Goal: Transaction & Acquisition: Purchase product/service

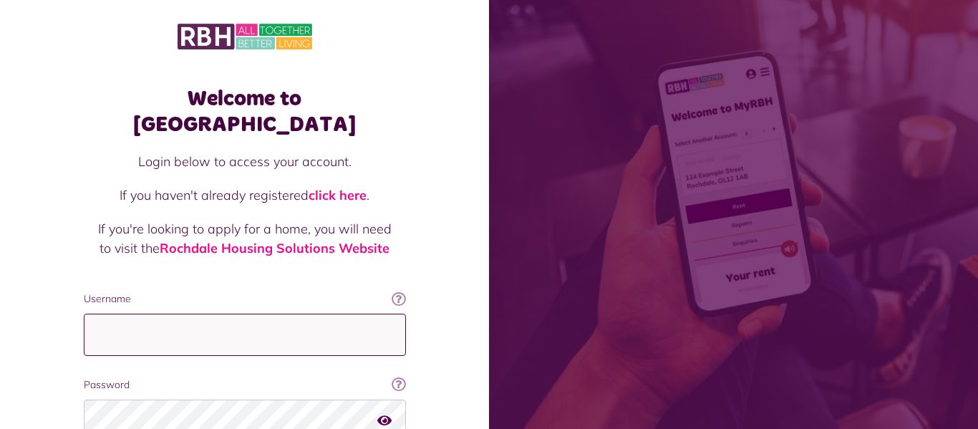
type input "**********"
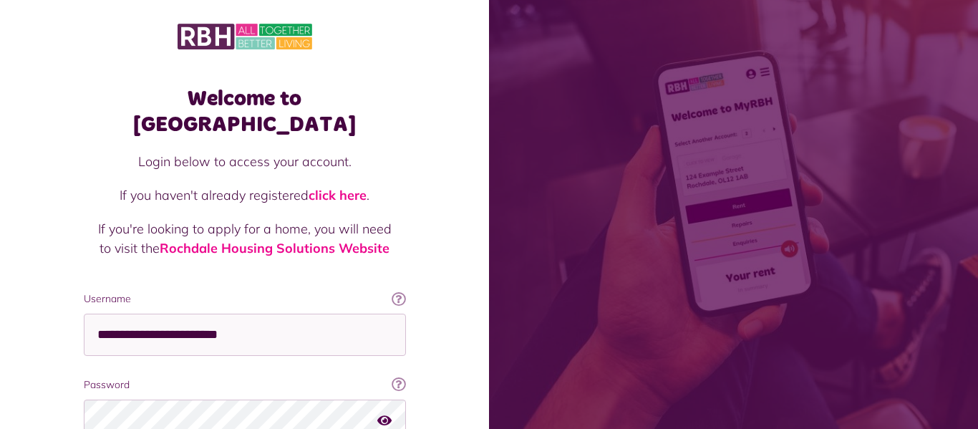
click at [62, 370] on div "Welcome to MyRBH Login below to access your account. If you haven't already reg…" at bounding box center [244, 288] width 489 height 576
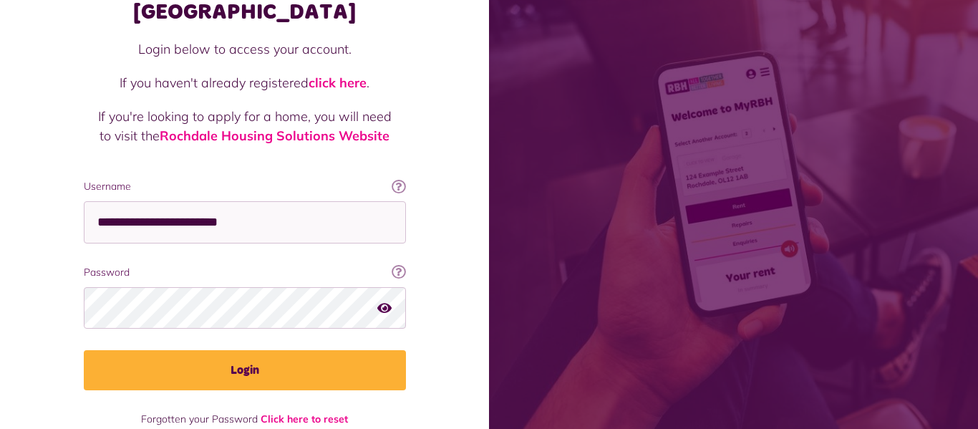
scroll to position [121, 0]
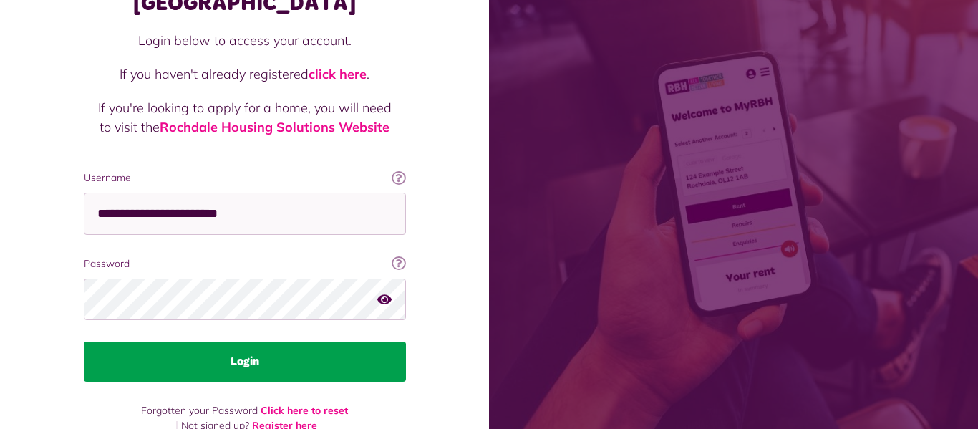
click at [256, 342] on button "Login" at bounding box center [245, 362] width 322 height 40
click at [244, 342] on button "Login" at bounding box center [245, 362] width 322 height 40
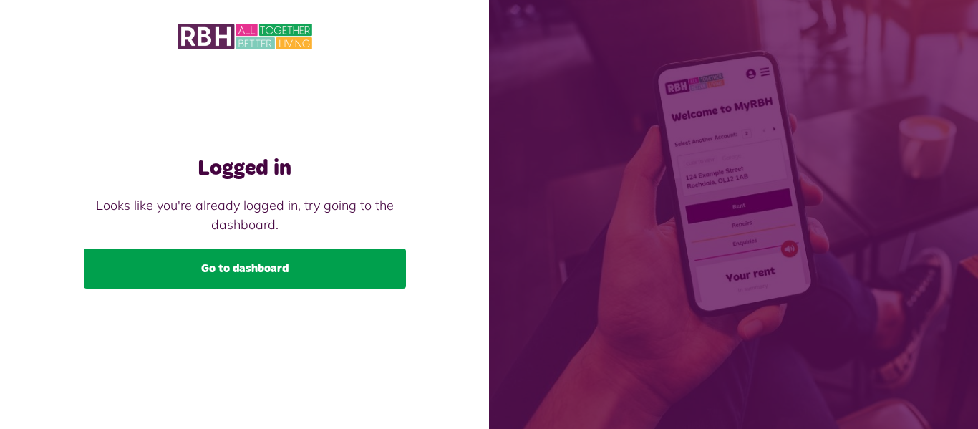
click at [234, 274] on link "Go to dashboard" at bounding box center [245, 269] width 322 height 40
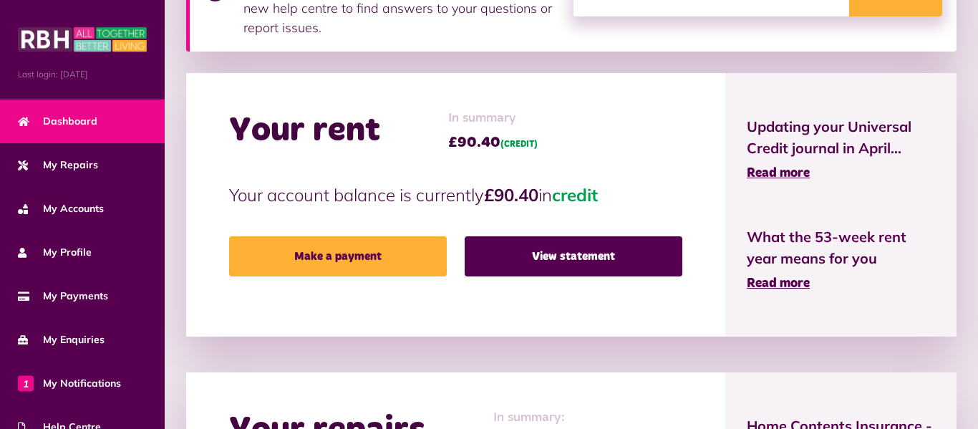
scroll to position [287, 0]
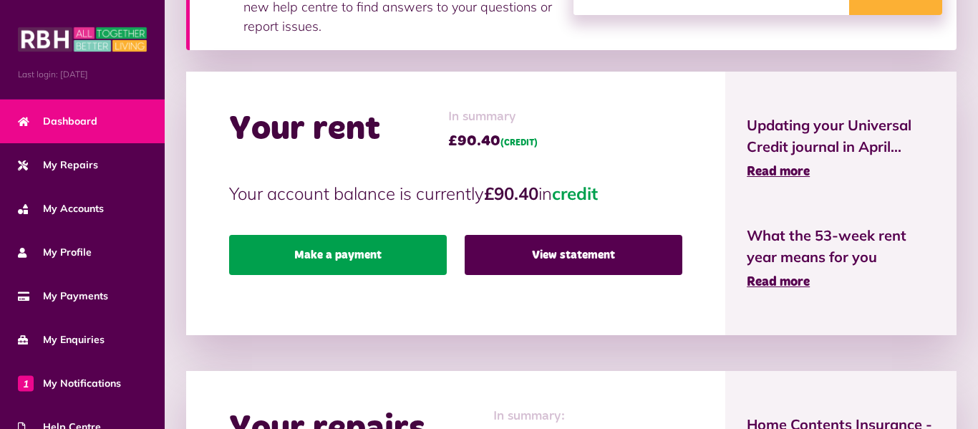
click at [373, 259] on link "Make a payment" at bounding box center [338, 255] width 218 height 40
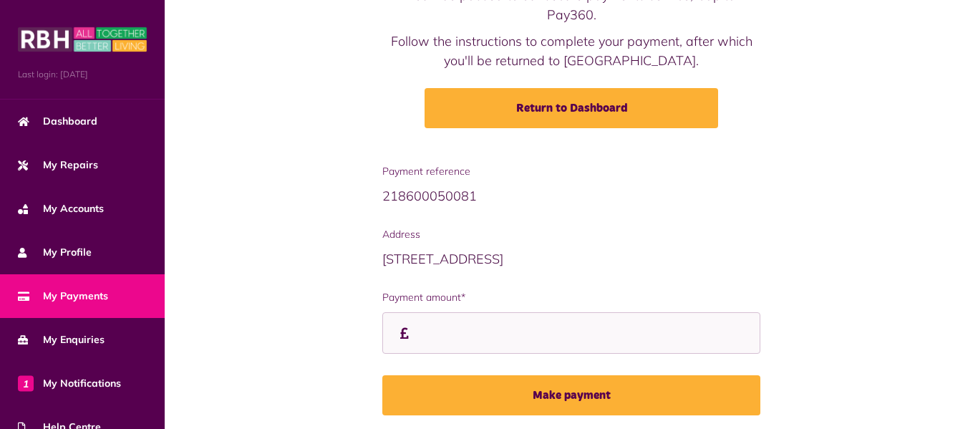
scroll to position [180, 0]
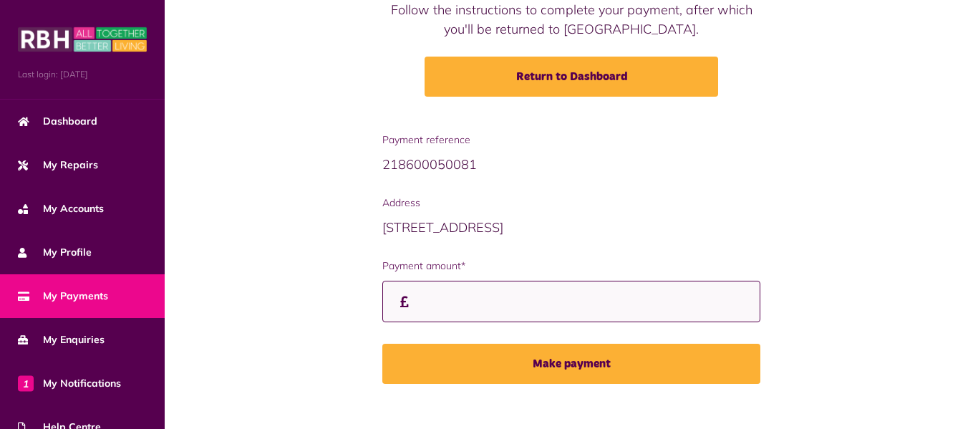
click at [416, 284] on input "Payment amount*" at bounding box center [572, 302] width 378 height 42
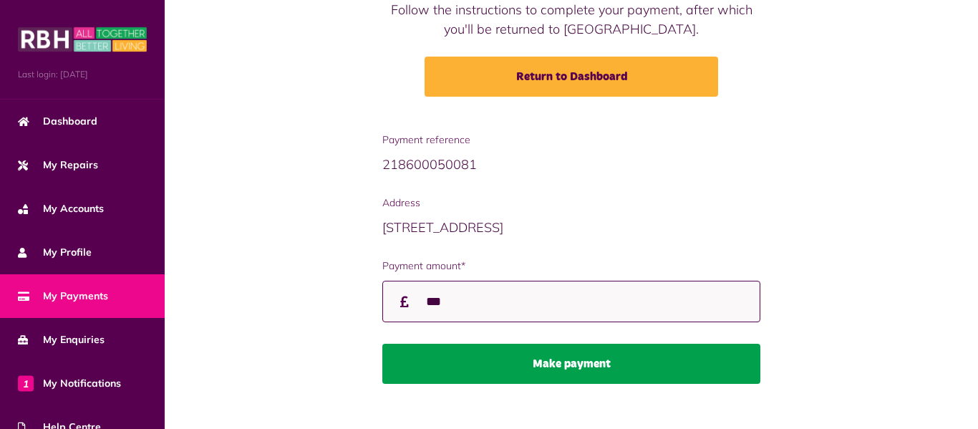
type input "***"
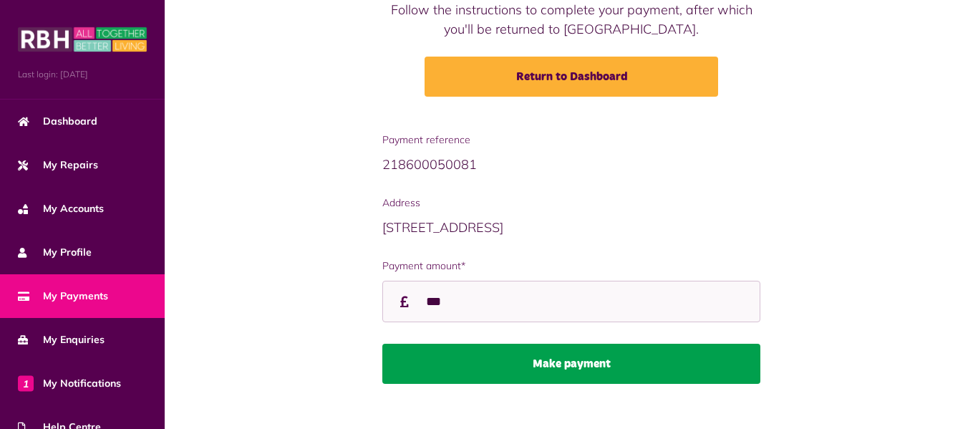
click at [570, 345] on button "Make payment" at bounding box center [572, 364] width 378 height 40
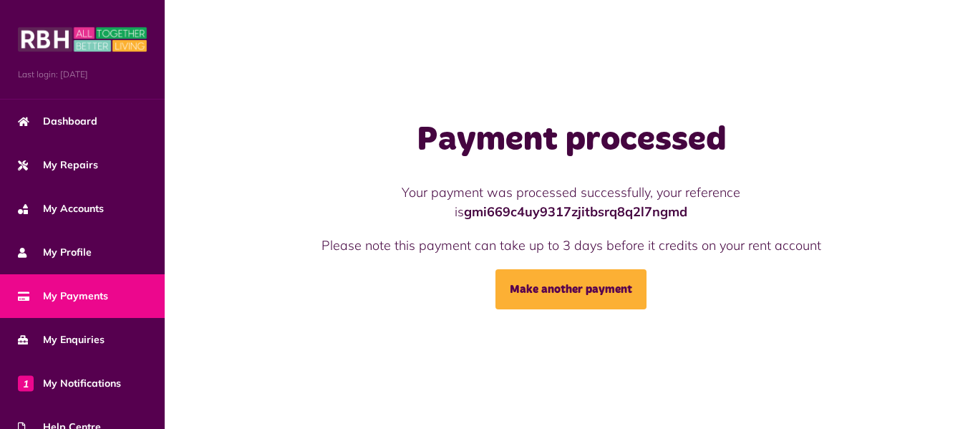
click at [188, 327] on div "Payment processed Your payment was processed successfully, your reference is gm…" at bounding box center [572, 214] width 814 height 429
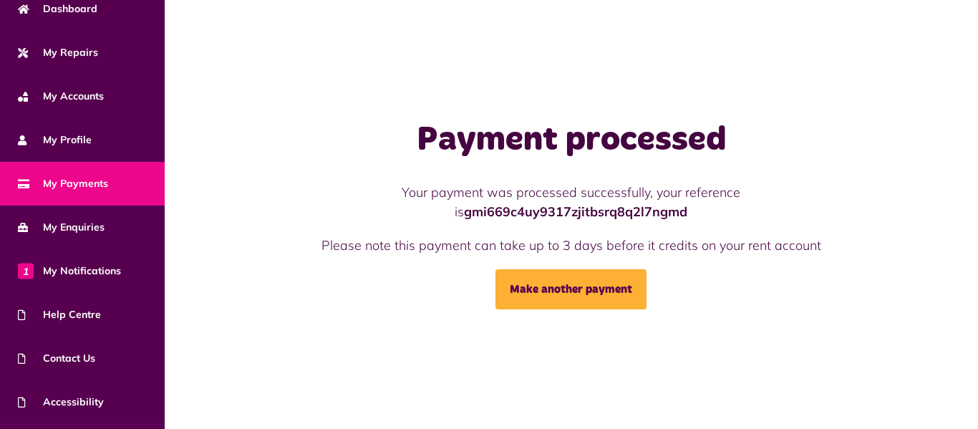
scroll to position [95, 0]
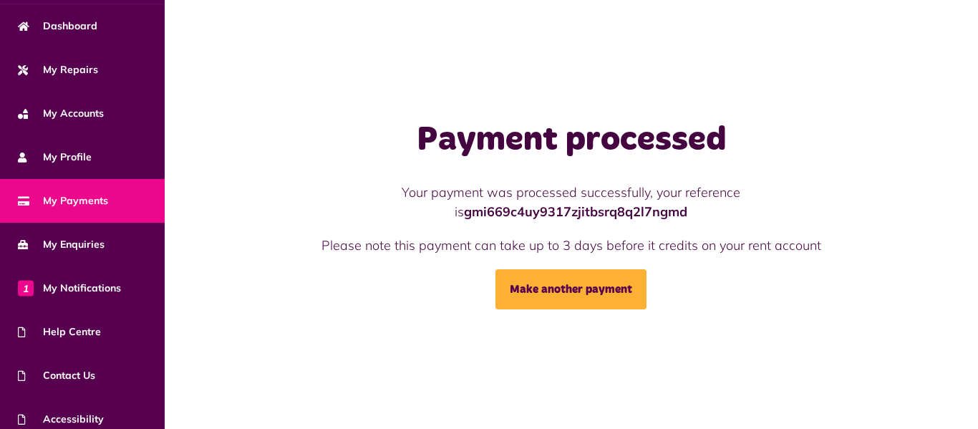
click at [128, 196] on link "My Payments" at bounding box center [82, 201] width 165 height 44
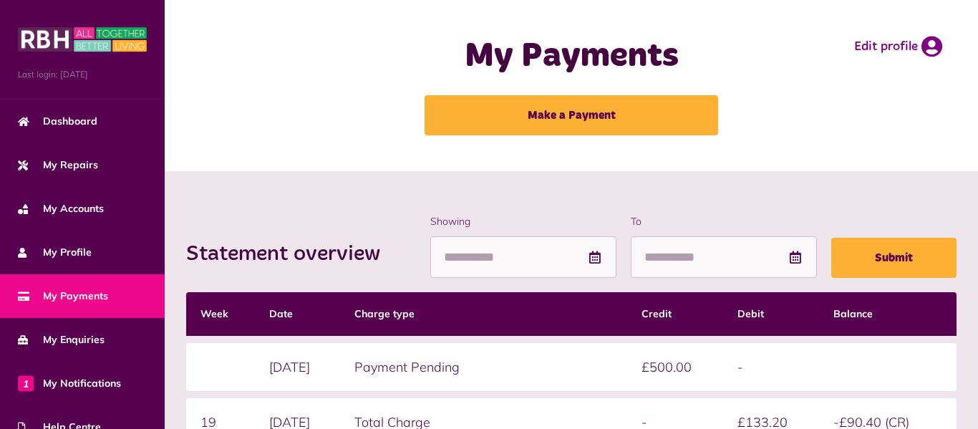
click at [588, 261] on icon at bounding box center [595, 257] width 14 height 13
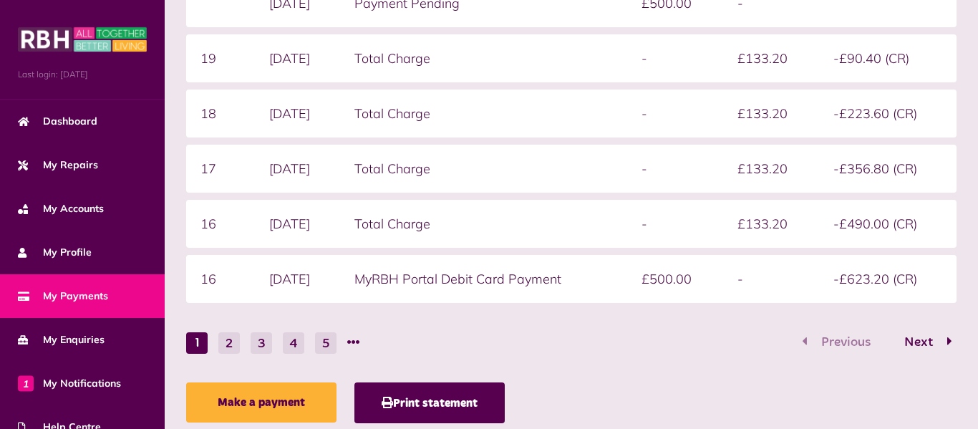
scroll to position [368, 0]
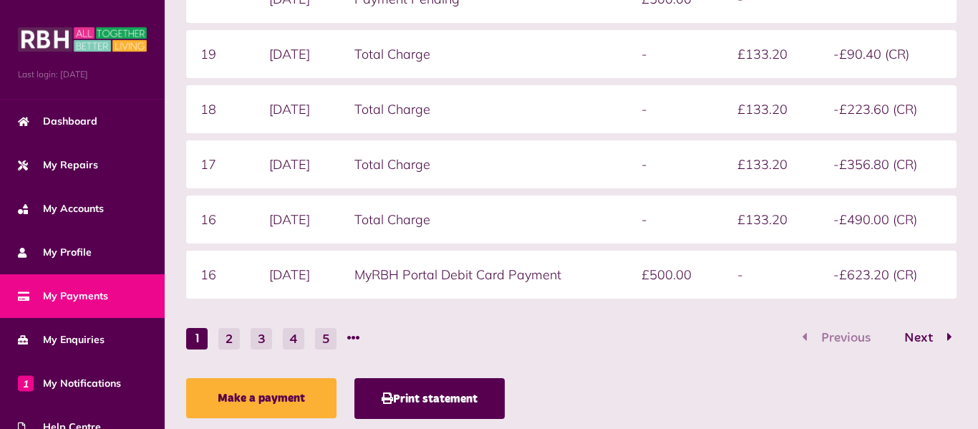
click at [845, 338] on div "Previous Next" at bounding box center [877, 338] width 159 height 22
